Goal: Task Accomplishment & Management: Complete application form

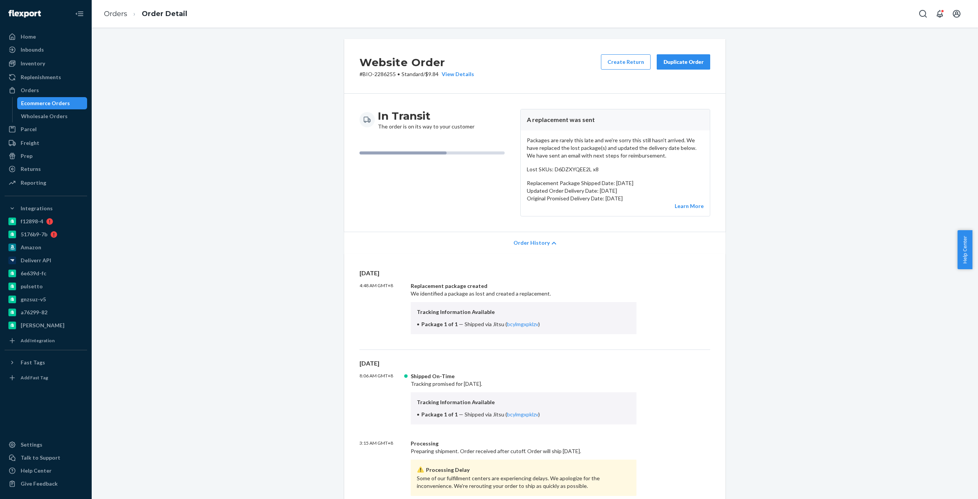
scroll to position [420, 0]
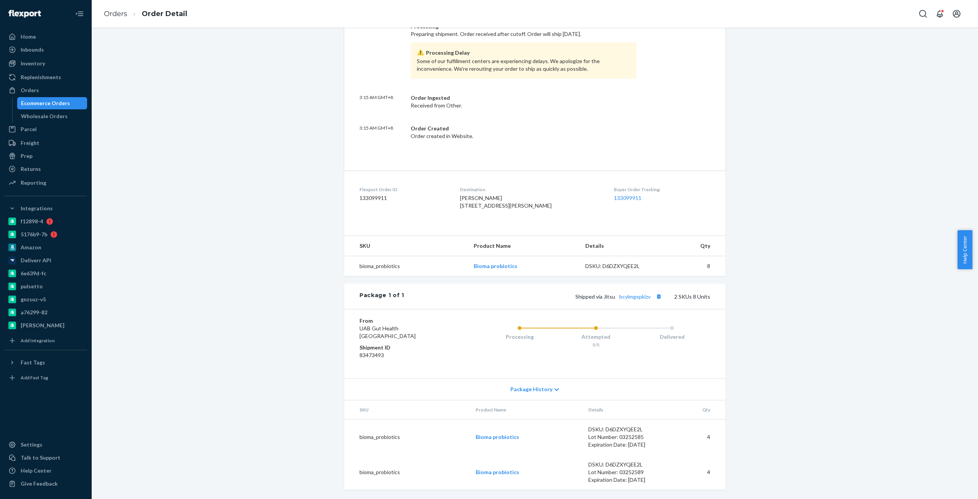
drag, startPoint x: 397, startPoint y: 139, endPoint x: 385, endPoint y: 131, distance: 15.2
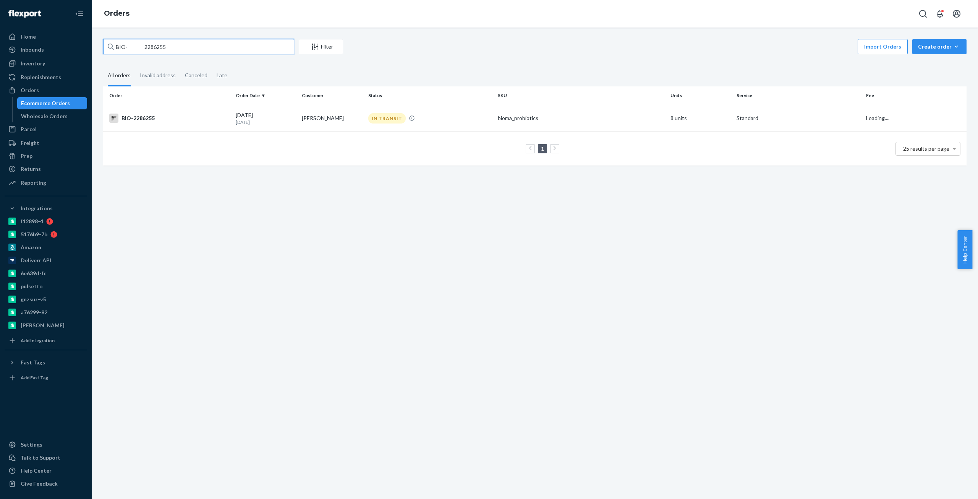
click at [153, 48] on input "BIO- 2286255" at bounding box center [198, 46] width 191 height 15
paste input "2192392"
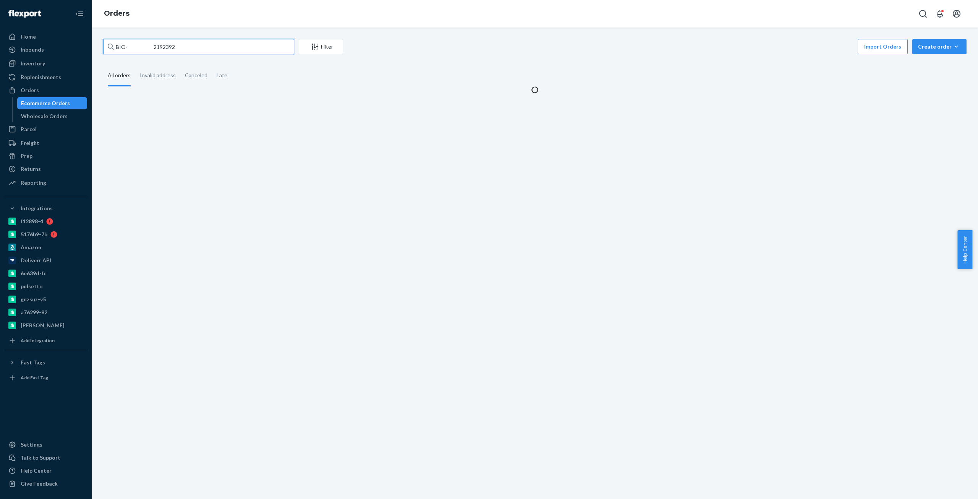
type input "BIO- 2192392"
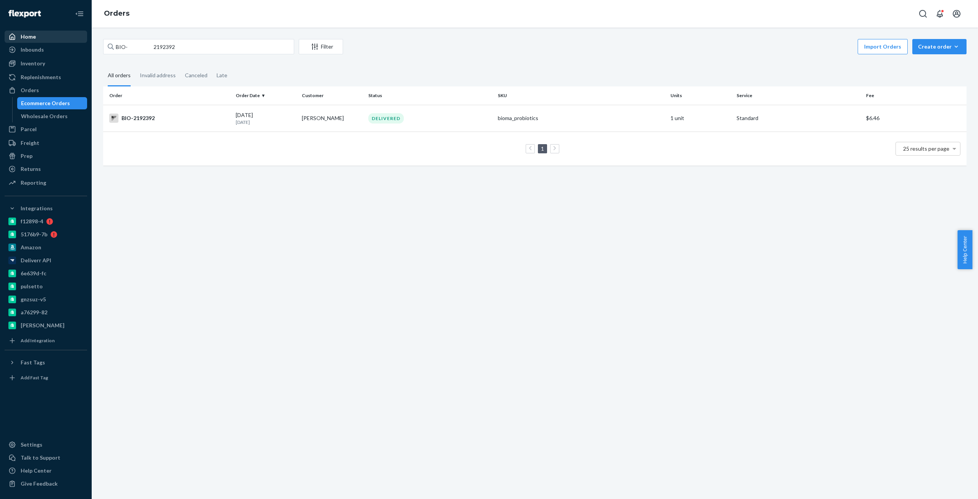
click at [135, 118] on div "BIO-2192392" at bounding box center [169, 117] width 120 height 9
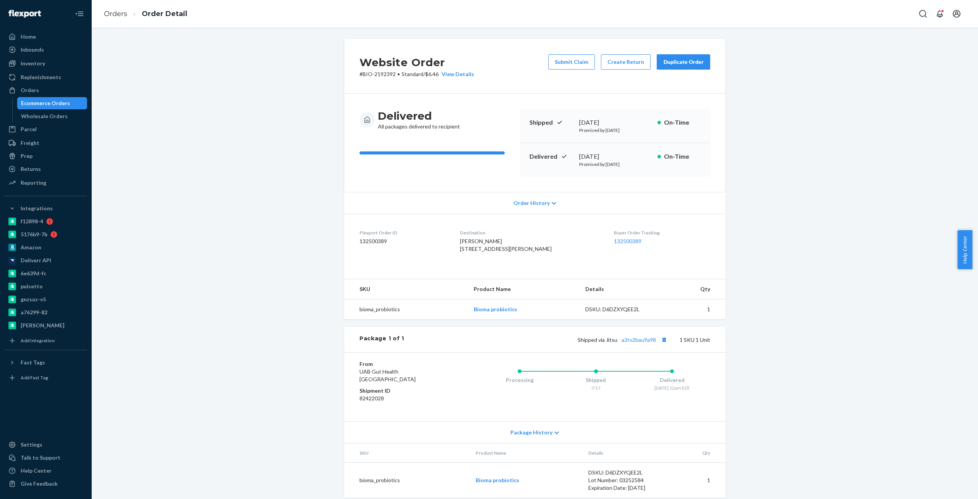
click at [609, 157] on div "[DATE]" at bounding box center [615, 156] width 72 height 9
click at [579, 155] on div "[DATE]" at bounding box center [615, 156] width 72 height 9
copy div "[DATE]"
copy link "a3tv2bau9a98"
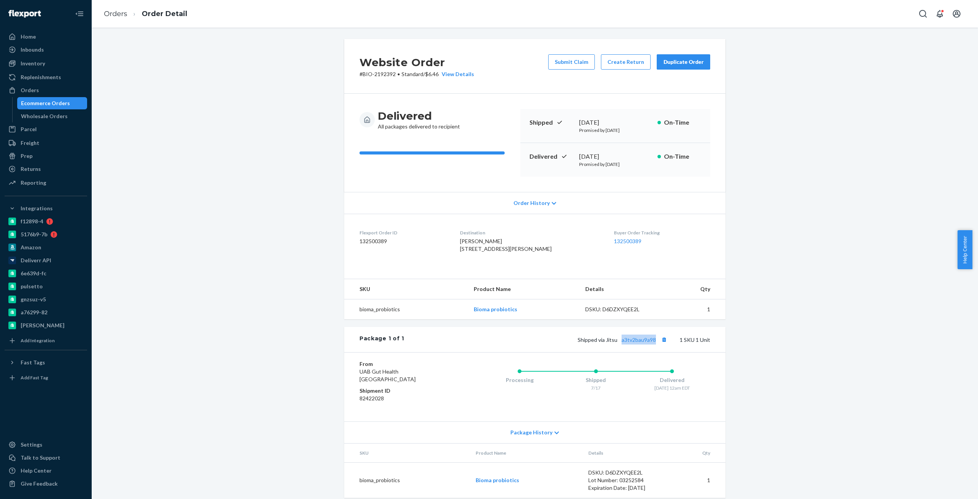
drag, startPoint x: 655, startPoint y: 354, endPoint x: 292, endPoint y: 132, distance: 426.2
click at [190, 316] on div "Website Order # BIO-2192392 • Standard / $6.46 View Details Submit Claim Create…" at bounding box center [534, 273] width 875 height 468
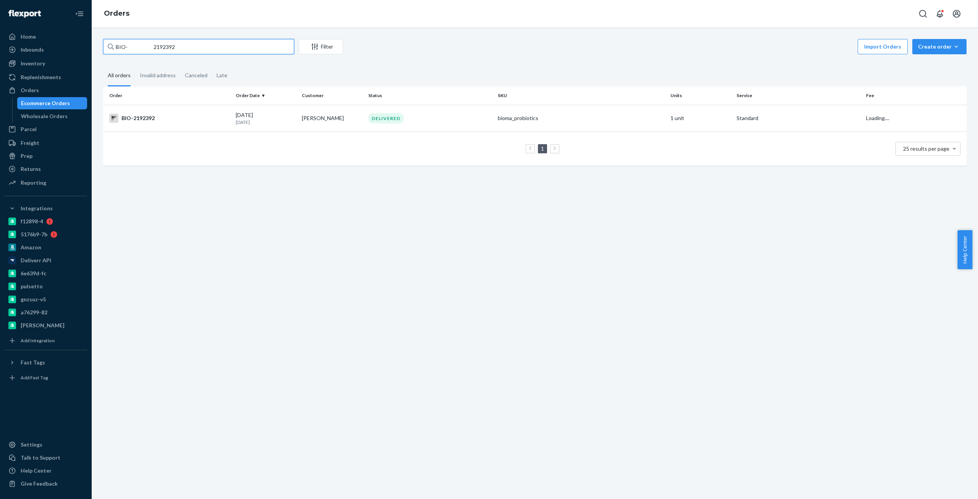
click at [159, 42] on input "BIO- 2192392" at bounding box center [198, 46] width 191 height 15
paste input "387911"
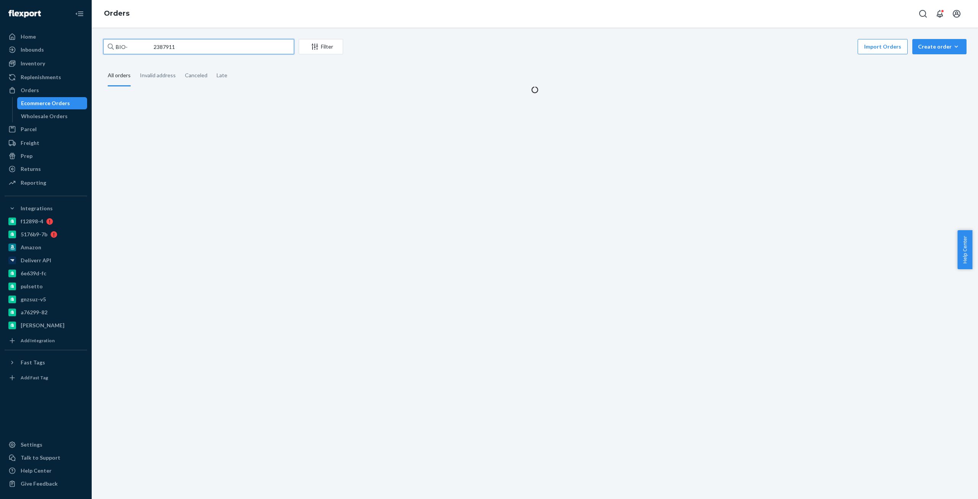
type input "BIO- 2387911"
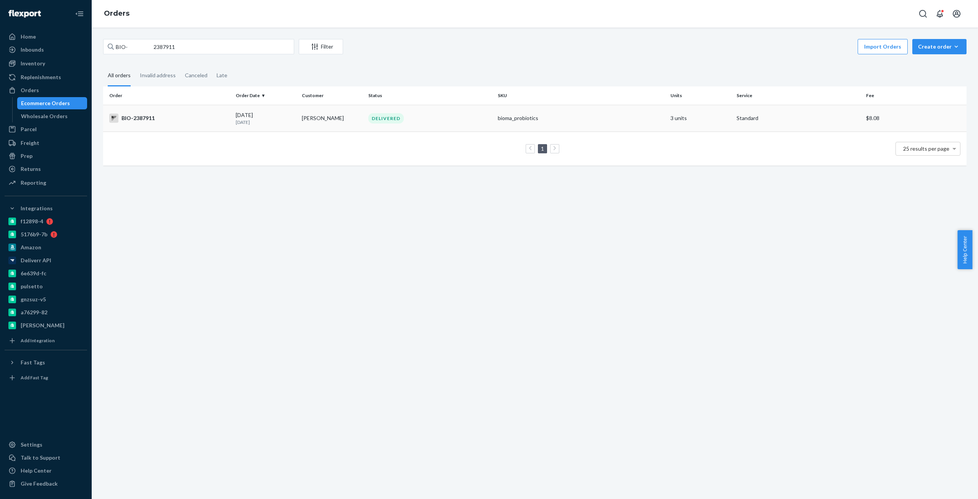
click at [141, 114] on div "BIO-2387911" at bounding box center [169, 117] width 120 height 9
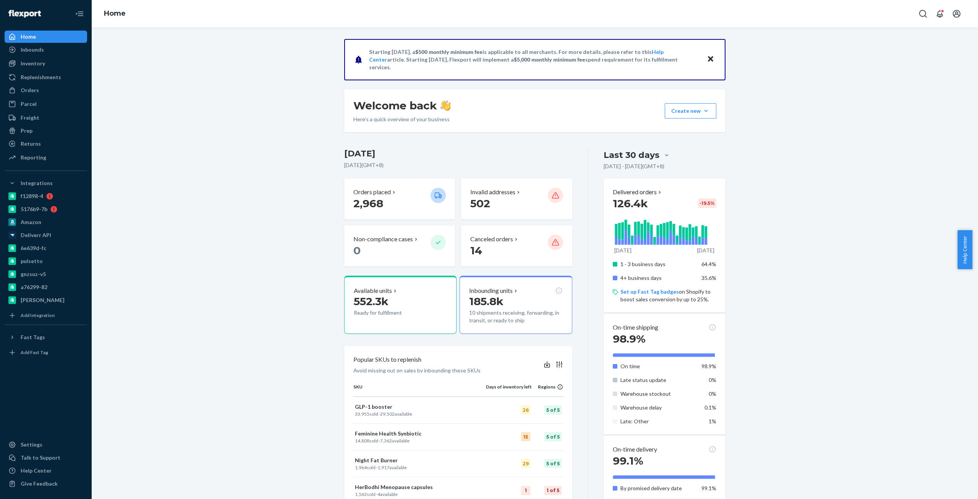
drag, startPoint x: 324, startPoint y: 39, endPoint x: 321, endPoint y: 39, distance: 3.9
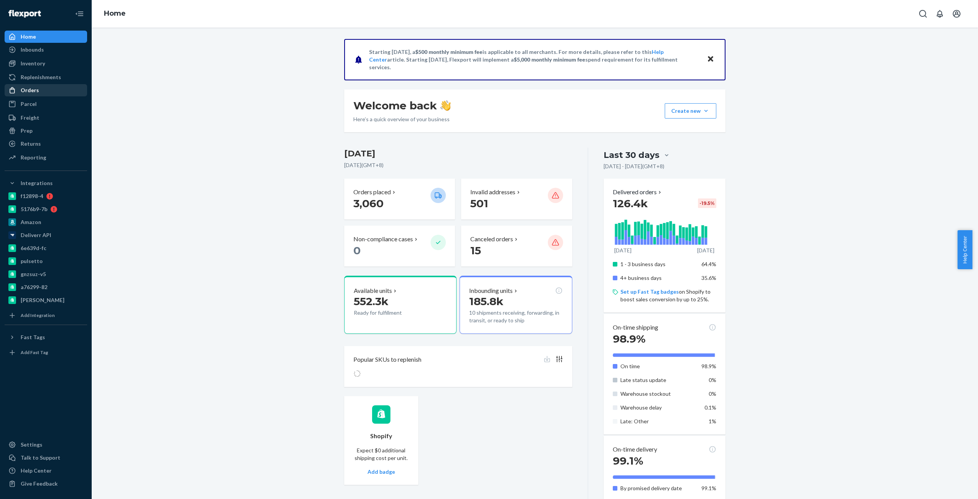
click at [48, 89] on div "Orders" at bounding box center [45, 90] width 81 height 11
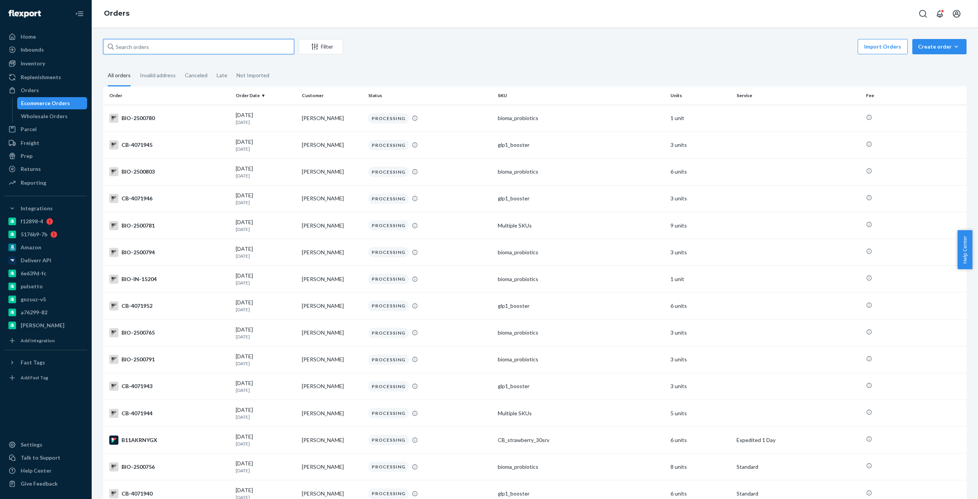
click at [201, 47] on input "text" at bounding box center [198, 46] width 191 height 15
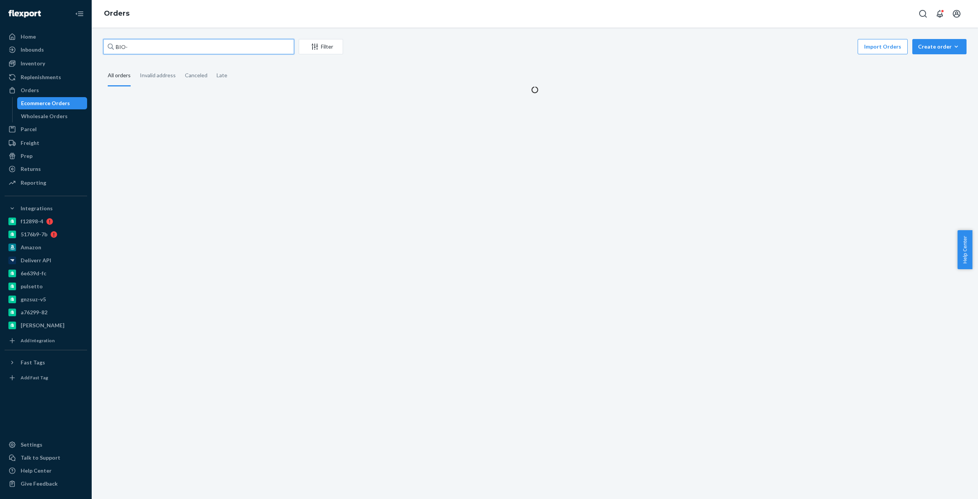
paste input "2329108"
type input "BIO-2329108"
paste input "BIO-2329108"
type input "BIO-2329108"
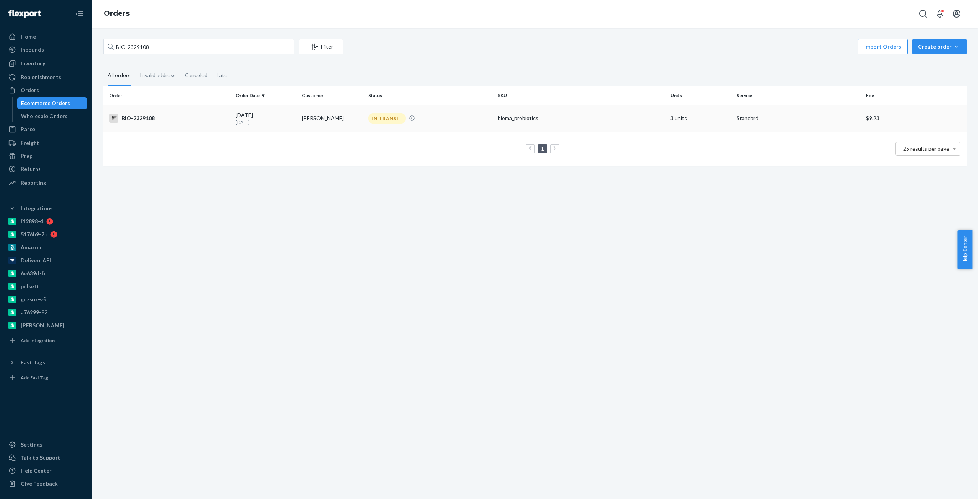
click at [150, 115] on div "BIO-2329108" at bounding box center [169, 117] width 120 height 9
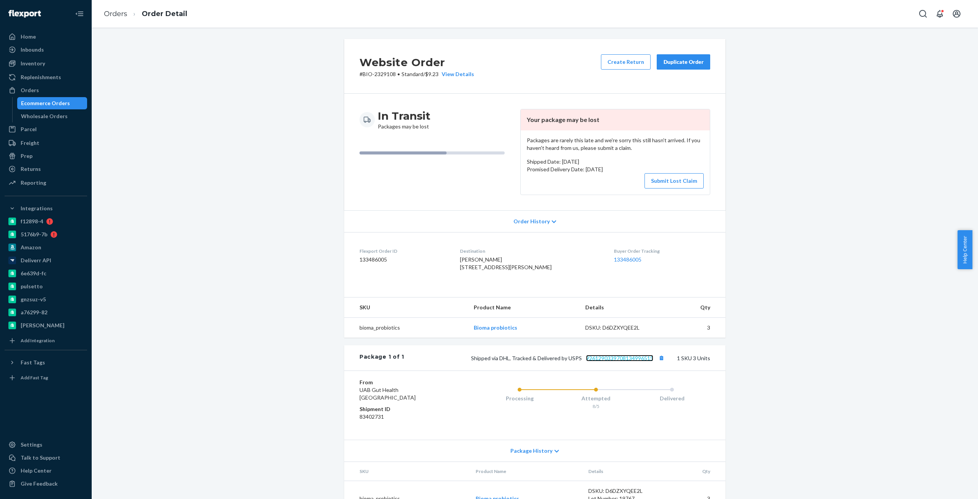
click at [622, 361] on link "9261290339708134996515" at bounding box center [619, 358] width 67 height 6
click at [660, 180] on button "Submit Lost Claim" at bounding box center [674, 180] width 59 height 15
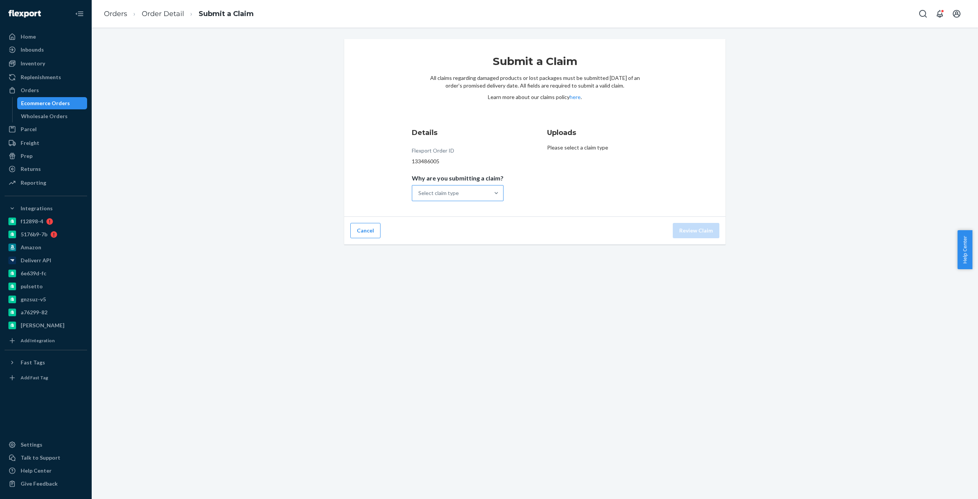
click at [476, 188] on div "Select claim type" at bounding box center [450, 192] width 77 height 15
click at [419, 189] on input "Why are you submitting a claim? Select claim type" at bounding box center [418, 193] width 1 height 8
click at [520, 175] on div "Details Flexport Order ID 133486005 Why are you submitting a claim? Select clai…" at bounding box center [535, 164] width 246 height 73
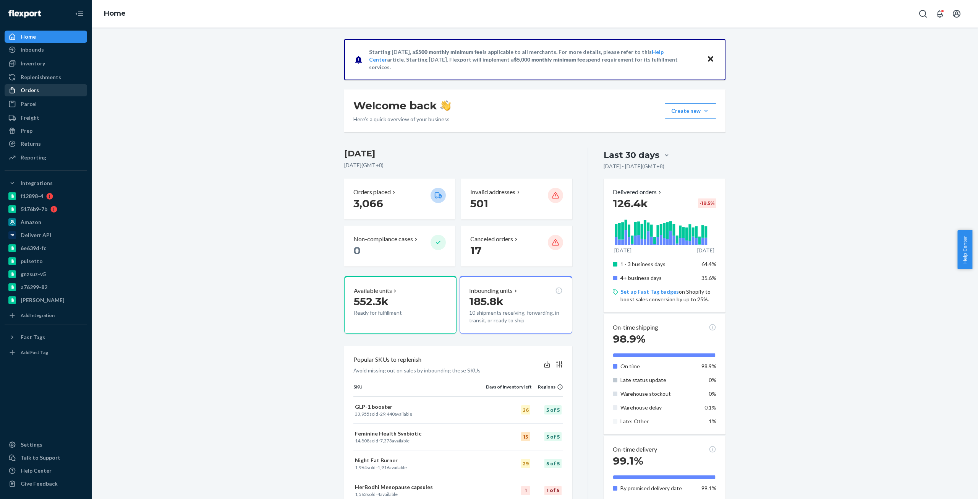
click at [50, 92] on div "Orders" at bounding box center [45, 90] width 81 height 11
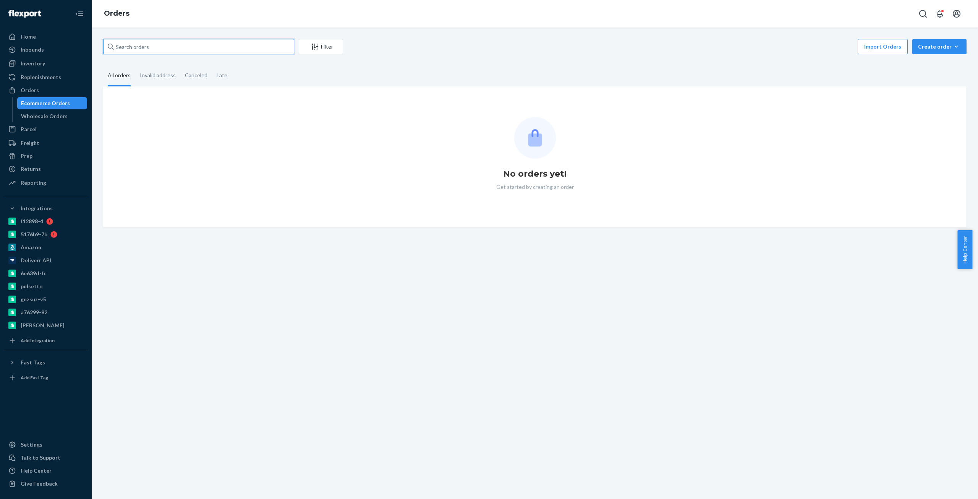
click at [162, 48] on input "text" at bounding box center [198, 46] width 191 height 15
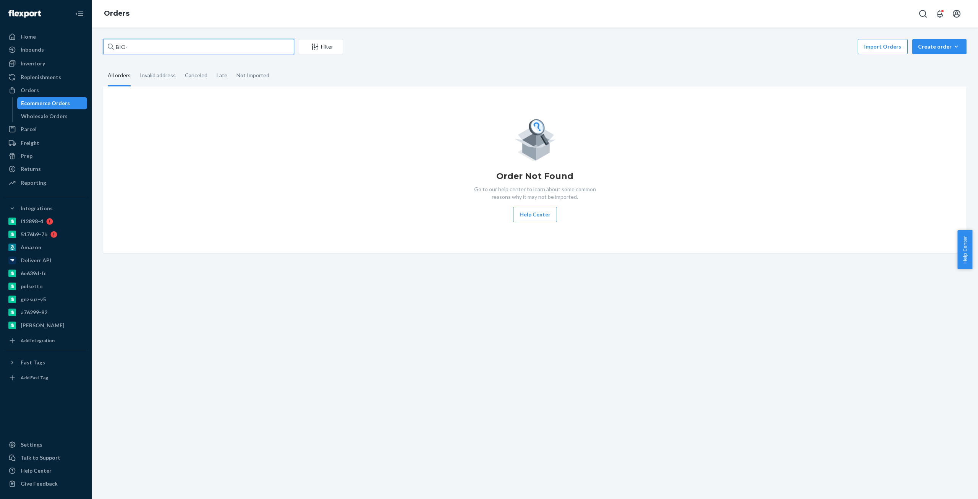
paste input "2357592"
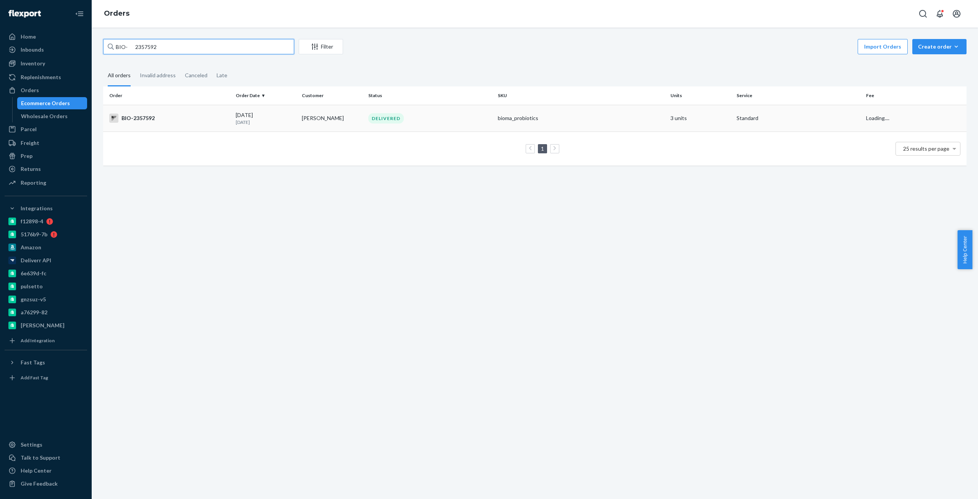
type input "BIO- 2357592"
click at [161, 117] on div "BIO-2357592" at bounding box center [169, 117] width 120 height 9
